Goal: Navigation & Orientation: Find specific page/section

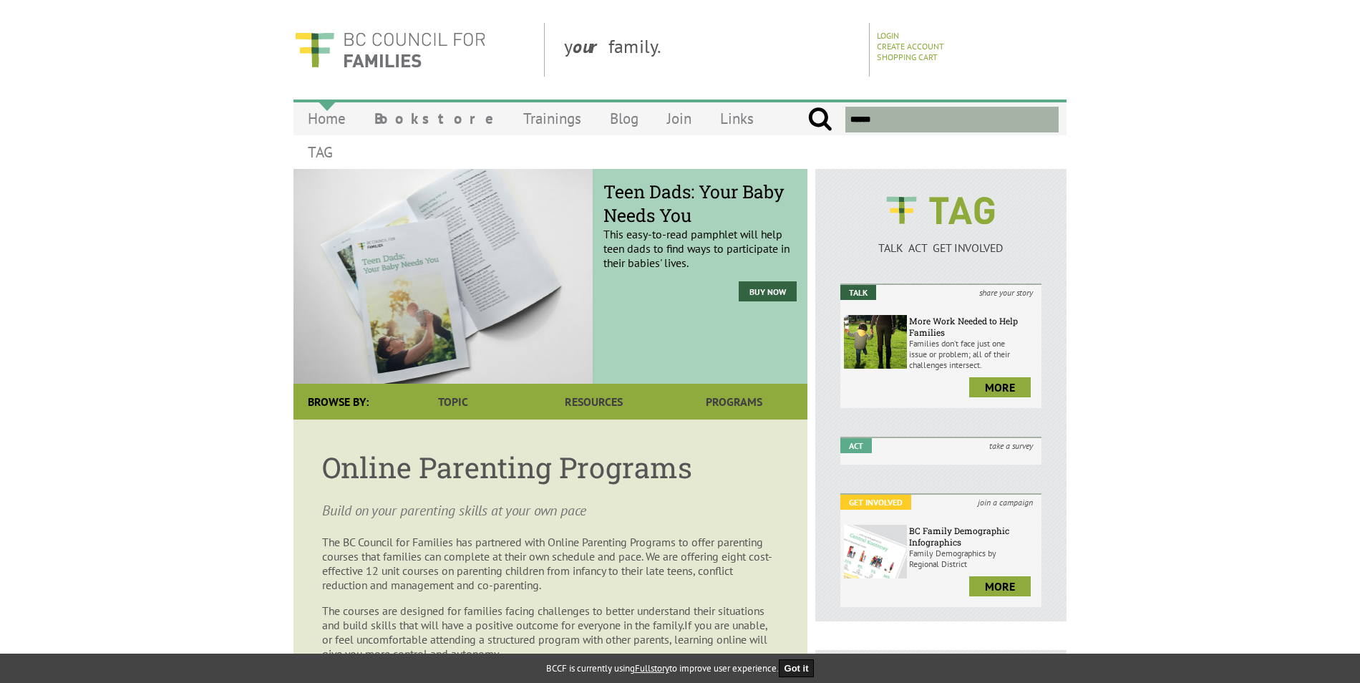
click at [324, 122] on link "Home" at bounding box center [327, 119] width 67 height 34
click at [509, 120] on link "Trainings" at bounding box center [552, 119] width 87 height 34
